Goal: Find specific page/section

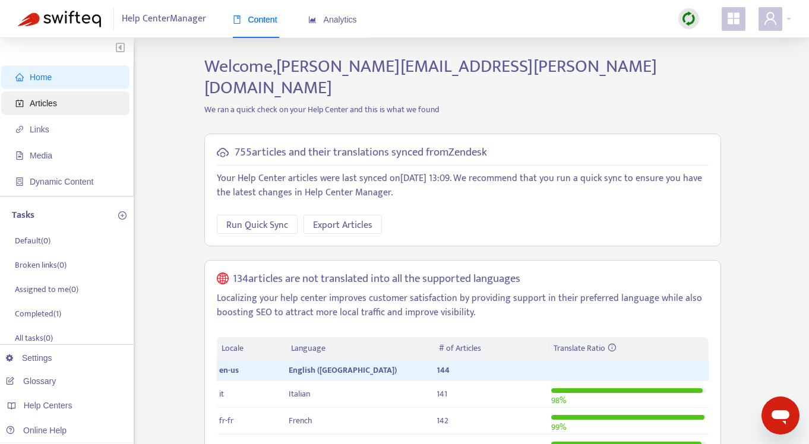
click at [31, 95] on span "Articles" at bounding box center [67, 103] width 105 height 24
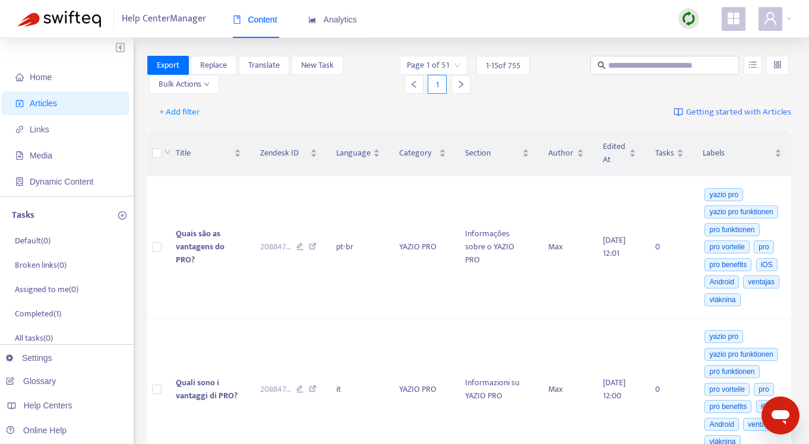
click at [555, 93] on div "Page 1 of 51 1 - 15 of 755 1" at bounding box center [488, 75] width 177 height 38
click at [507, 66] on span "1 - 15 of 755" at bounding box center [503, 65] width 34 height 12
